Goal: Learn about a topic: Learn about a topic

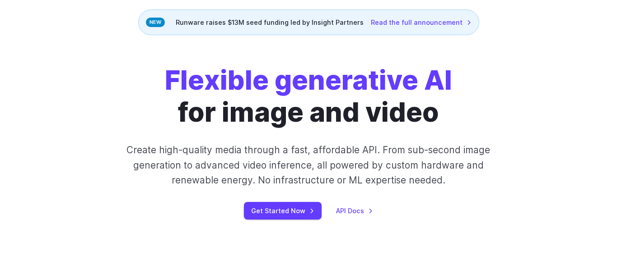
scroll to position [69, 0]
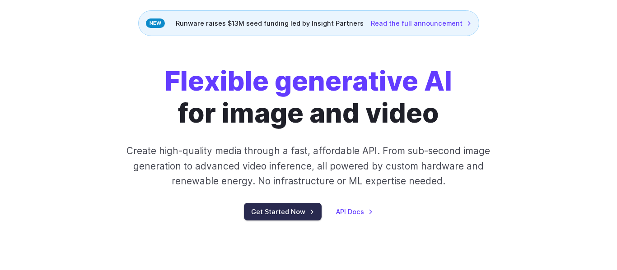
click at [286, 209] on link "Get Started Now" at bounding box center [283, 212] width 78 height 18
drag, startPoint x: 33, startPoint y: 87, endPoint x: 72, endPoint y: 108, distance: 44.4
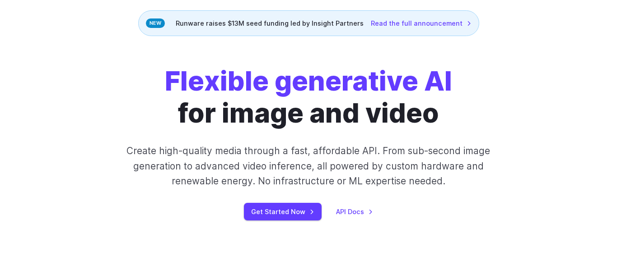
drag, startPoint x: 42, startPoint y: 94, endPoint x: 197, endPoint y: 182, distance: 178.5
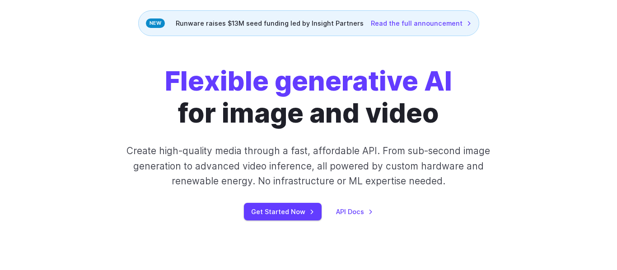
click at [0, 0] on summary "Concept design" at bounding box center [0, 0] width 0 height 0
